Goal: Entertainment & Leisure: Consume media (video, audio)

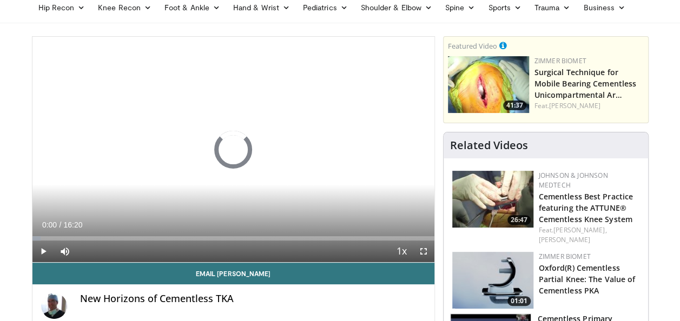
scroll to position [48, 0]
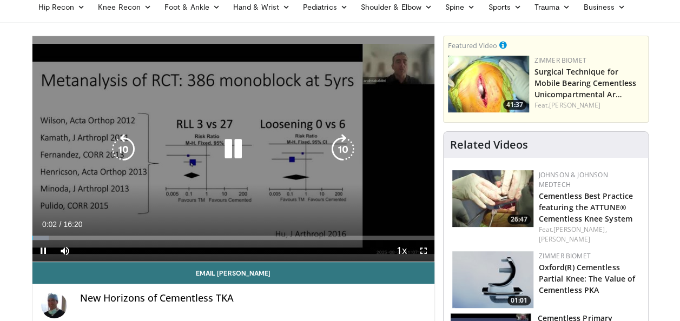
click at [230, 158] on icon "Video Player" at bounding box center [233, 149] width 30 height 30
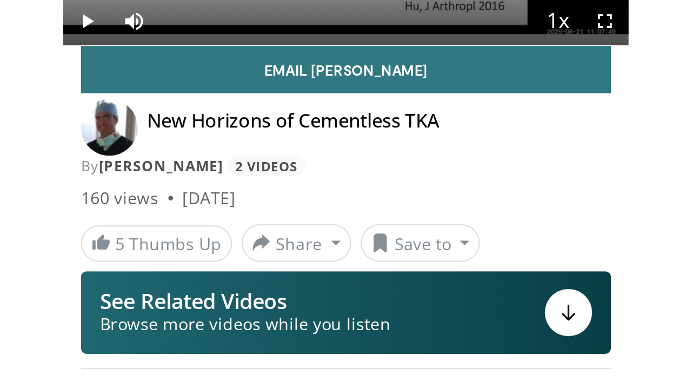
scroll to position [187, 0]
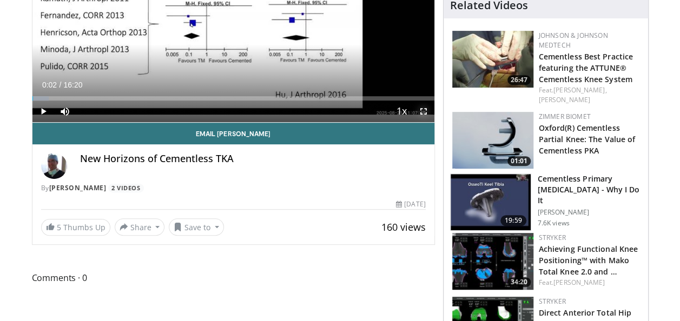
click at [421, 111] on span "Video Player" at bounding box center [424, 112] width 22 height 22
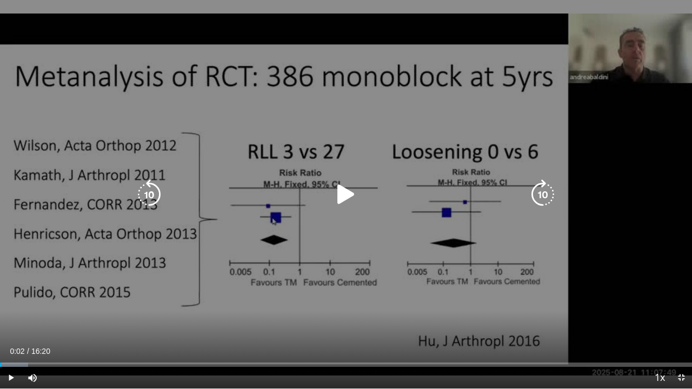
click at [346, 194] on icon "Video Player" at bounding box center [346, 195] width 30 height 30
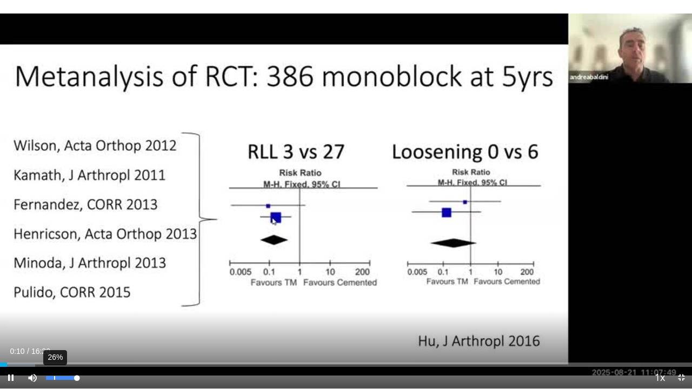
click at [54, 321] on div "26%" at bounding box center [62, 378] width 38 height 22
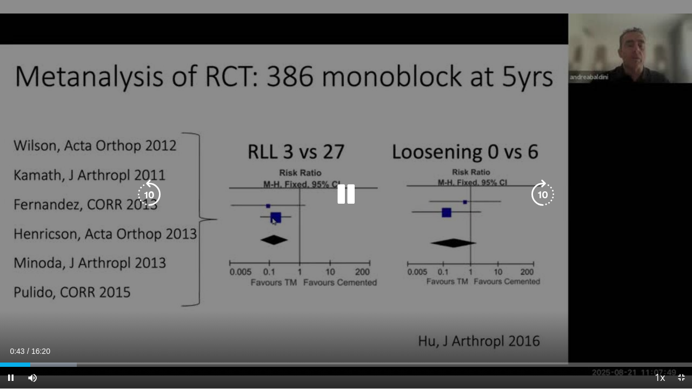
click at [346, 35] on div "10 seconds Tap to unmute" at bounding box center [346, 194] width 692 height 389
click at [687, 2] on div "10 seconds Tap to unmute" at bounding box center [346, 194] width 692 height 389
